Goal: Complete application form

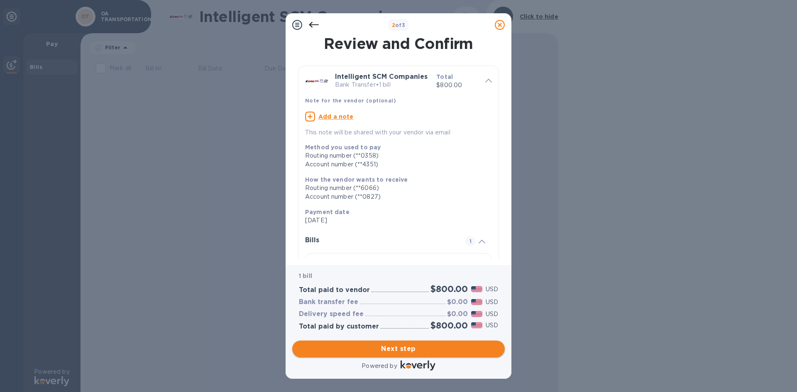
click at [405, 352] on span "Next step" at bounding box center [398, 349] width 199 height 10
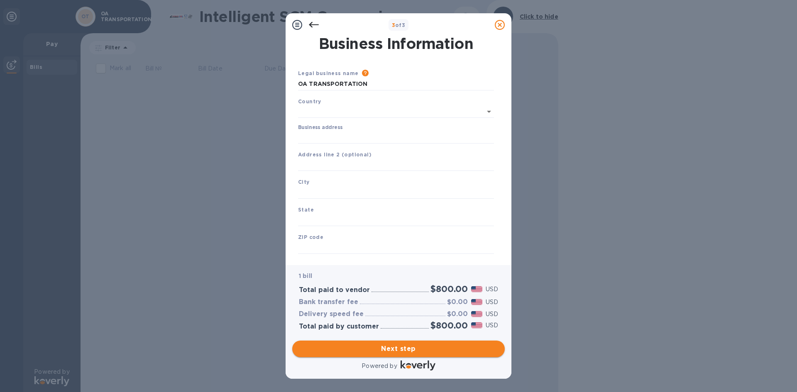
type input "[GEOGRAPHIC_DATA]"
click at [355, 137] on input "Business address" at bounding box center [396, 136] width 196 height 12
type input "PO Box 7928"
click at [333, 193] on input "text" at bounding box center [396, 191] width 196 height 12
type input "Torrqance"
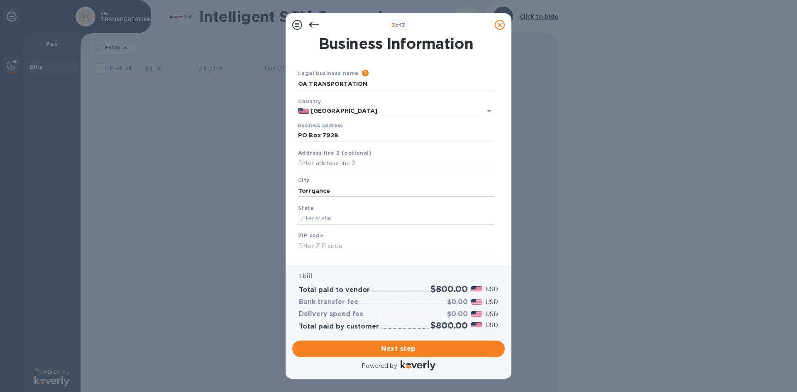
drag, startPoint x: 355, startPoint y: 218, endPoint x: 363, endPoint y: 216, distance: 8.2
click at [363, 216] on input "text" at bounding box center [396, 219] width 196 height 12
type input "CA"
click at [342, 244] on input "text" at bounding box center [396, 246] width 196 height 12
type input "90504"
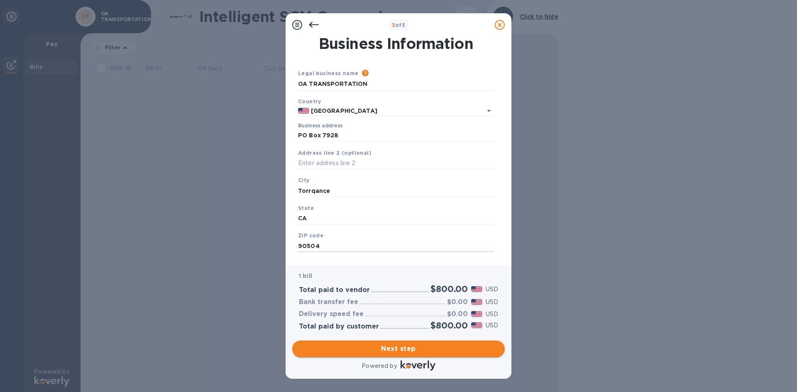
drag, startPoint x: 411, startPoint y: 348, endPoint x: 396, endPoint y: 316, distance: 35.3
click at [411, 348] on span "Next step" at bounding box center [398, 349] width 199 height 10
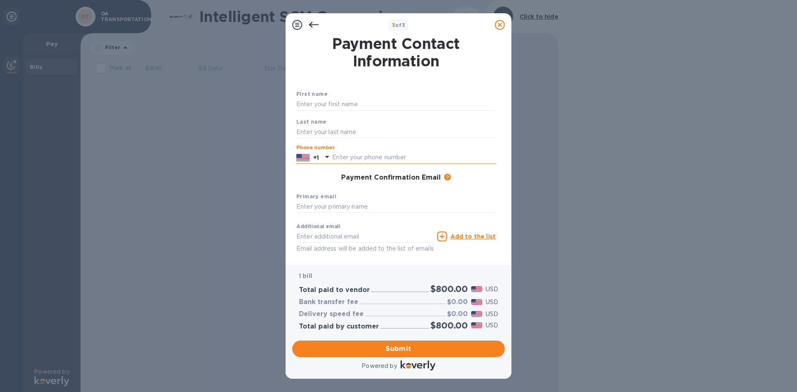
click at [378, 153] on input "text" at bounding box center [414, 158] width 164 height 12
type input "3102187809"
click at [398, 209] on input "text" at bounding box center [395, 207] width 199 height 12
type input "[EMAIL_ADDRESS][DOMAIN_NAME]"
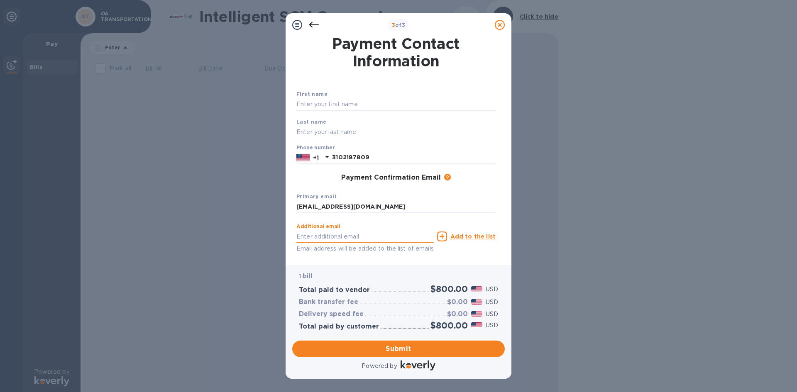
click at [347, 238] on input "text" at bounding box center [364, 236] width 137 height 12
type input "[EMAIL_ADDRESS][DOMAIN_NAME]"
type input "MEDDY"
type input "LIN"
click at [387, 347] on span "Submit" at bounding box center [398, 349] width 199 height 10
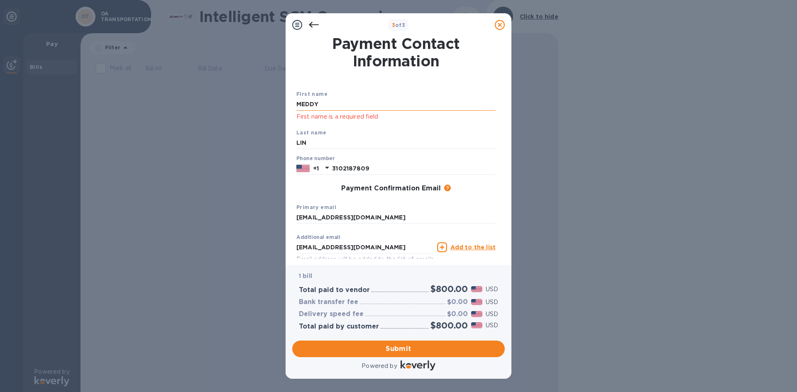
click at [329, 105] on input "MEDDY" at bounding box center [395, 104] width 199 height 12
drag, startPoint x: 329, startPoint y: 100, endPoint x: 266, endPoint y: 100, distance: 62.7
click at [266, 100] on div "3 of 3 Payment Contact Information First name MEDDY First name is a required fi…" at bounding box center [398, 196] width 797 height 392
type input "o"
type input "Oscar"
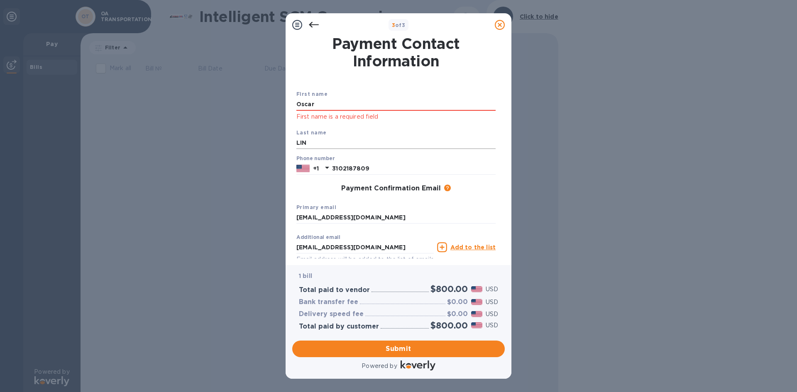
click at [335, 145] on input "LIN" at bounding box center [395, 143] width 199 height 12
type input "L"
type input "[PERSON_NAME]"
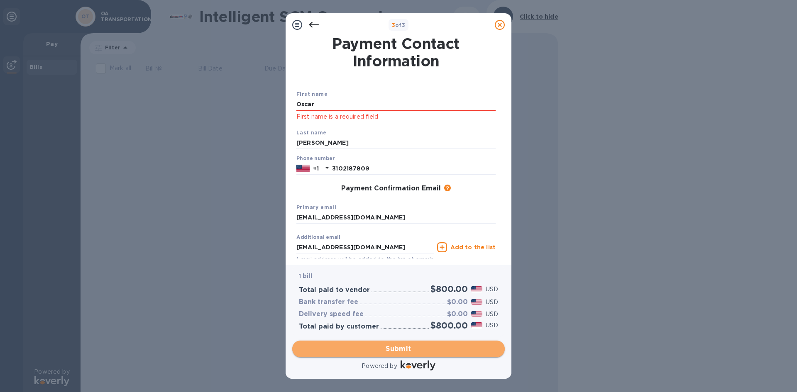
click at [426, 354] on button "Submit" at bounding box center [398, 349] width 213 height 17
